Goal: Find specific page/section: Find specific page/section

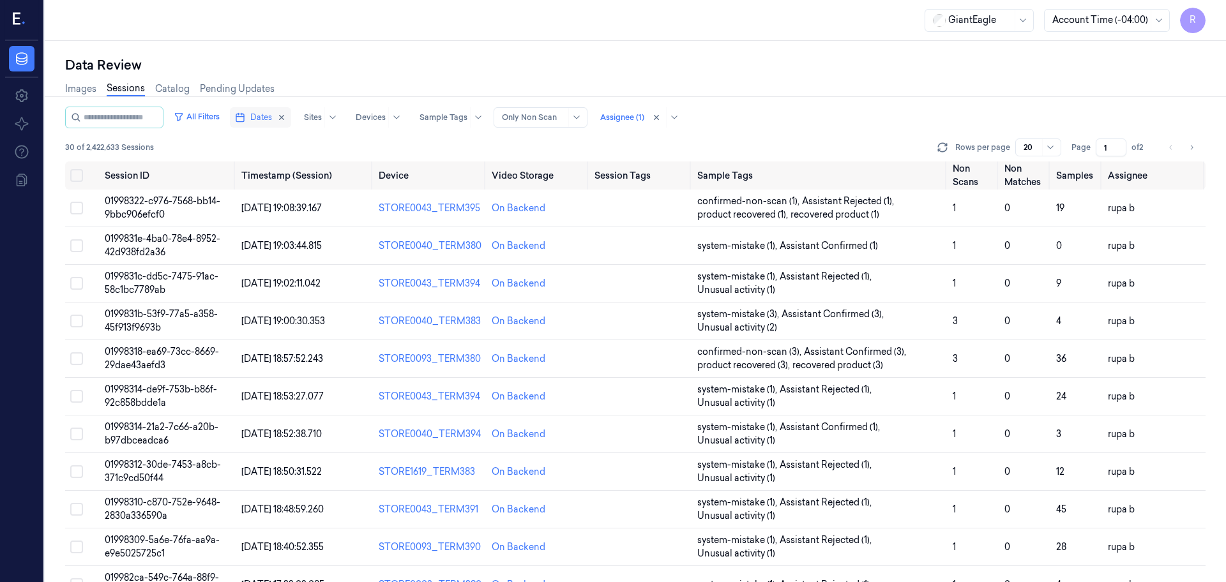
click at [273, 107] on button "Dates" at bounding box center [260, 117] width 61 height 20
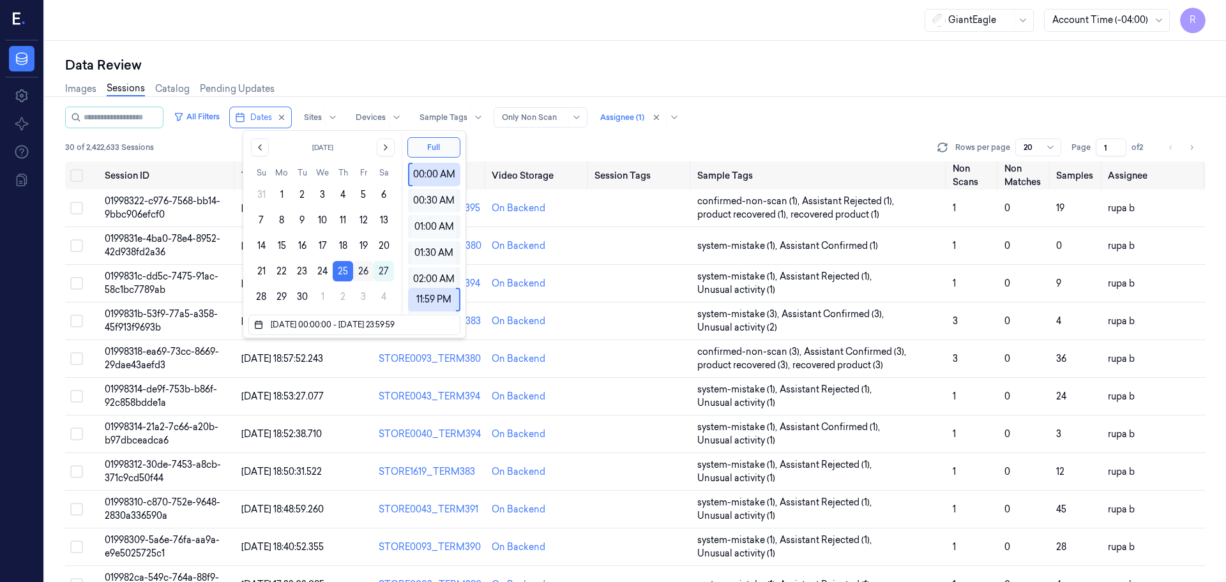
click at [357, 271] on button "26" at bounding box center [363, 271] width 20 height 20
click at [363, 269] on button "26" at bounding box center [363, 271] width 20 height 20
type input "26/09/2025 00:00:00 - 26/09/2025 23:59:59"
click at [435, 73] on div "Data Review" at bounding box center [635, 65] width 1140 height 18
